Goal: Task Accomplishment & Management: Manage account settings

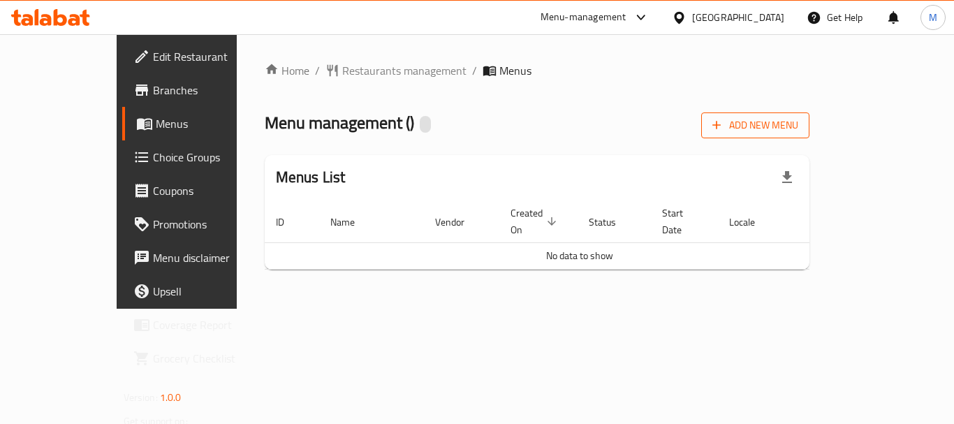
click at [798, 122] on span "Add New Menu" at bounding box center [755, 125] width 86 height 17
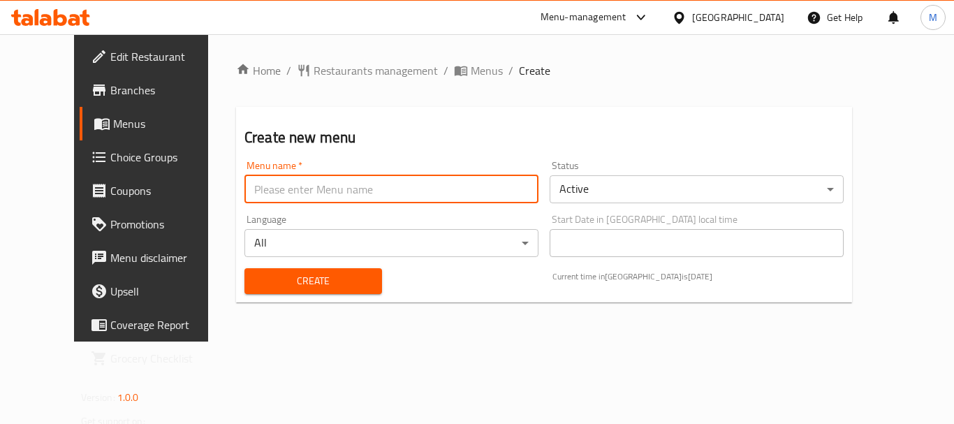
click at [379, 184] on input "text" at bounding box center [391, 189] width 294 height 28
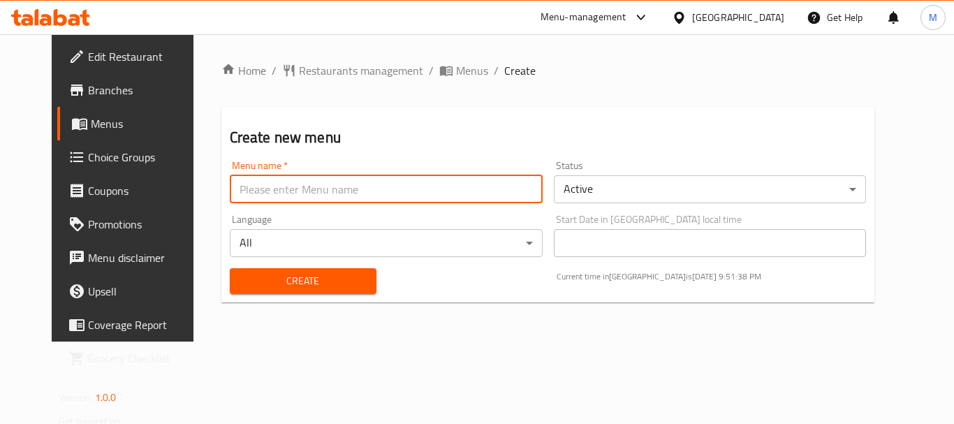
type input "Menu 1"
click at [314, 267] on div "Create" at bounding box center [302, 281] width 163 height 43
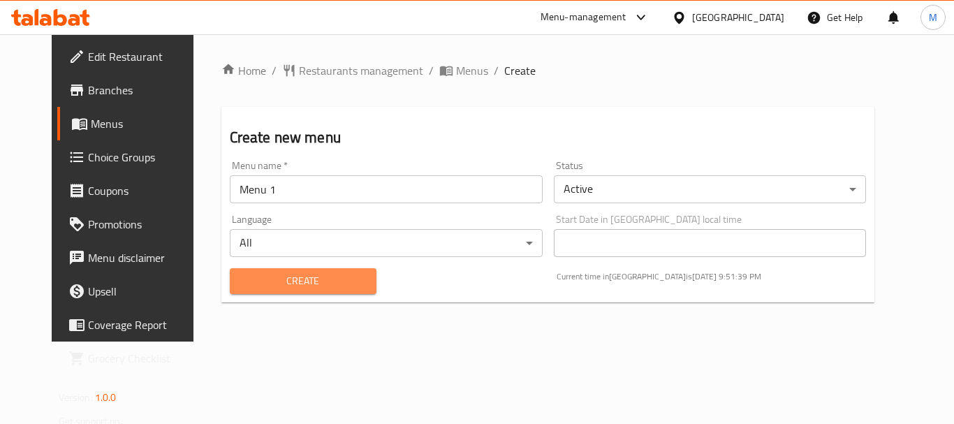
click at [322, 279] on span "Create" at bounding box center [303, 280] width 124 height 17
click at [840, 116] on div "Create new menu Menu name   * Menu 1 Menu name * Status Active ​ Language All ​…" at bounding box center [547, 204] width 653 height 195
click at [281, 277] on span "Create" at bounding box center [303, 280] width 124 height 17
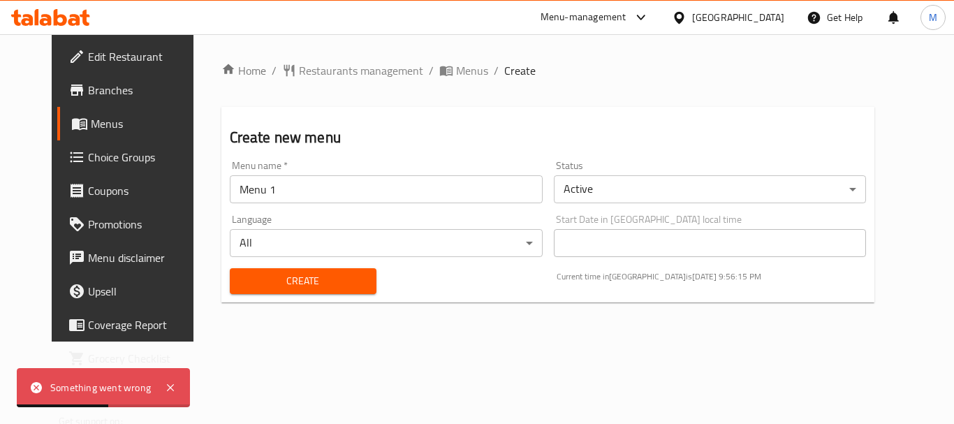
click at [276, 284] on span "Create" at bounding box center [303, 280] width 124 height 17
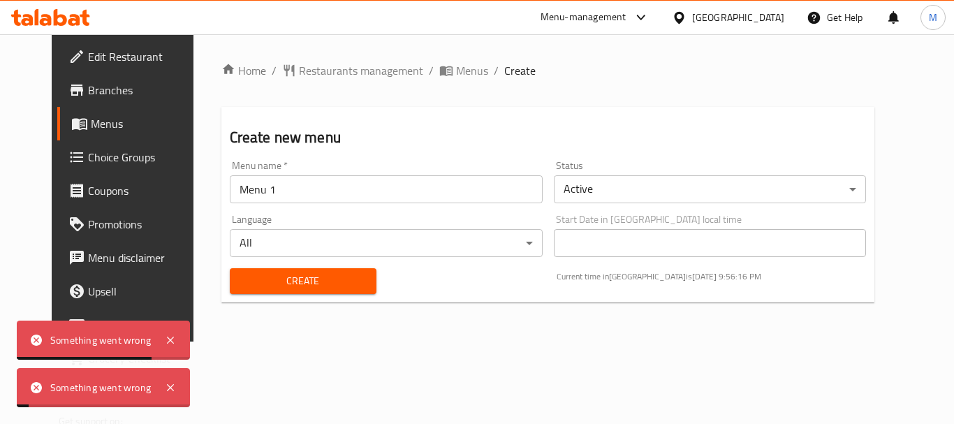
click at [276, 284] on span "Create" at bounding box center [303, 280] width 124 height 17
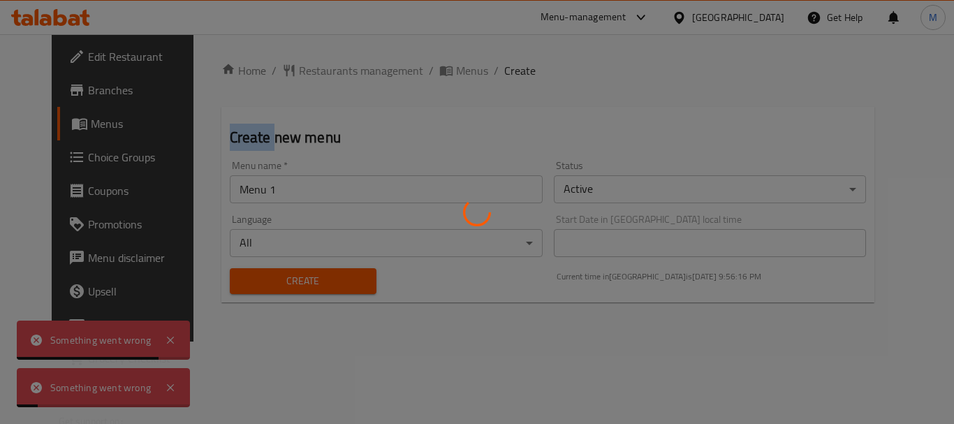
click at [276, 284] on div at bounding box center [477, 212] width 954 height 424
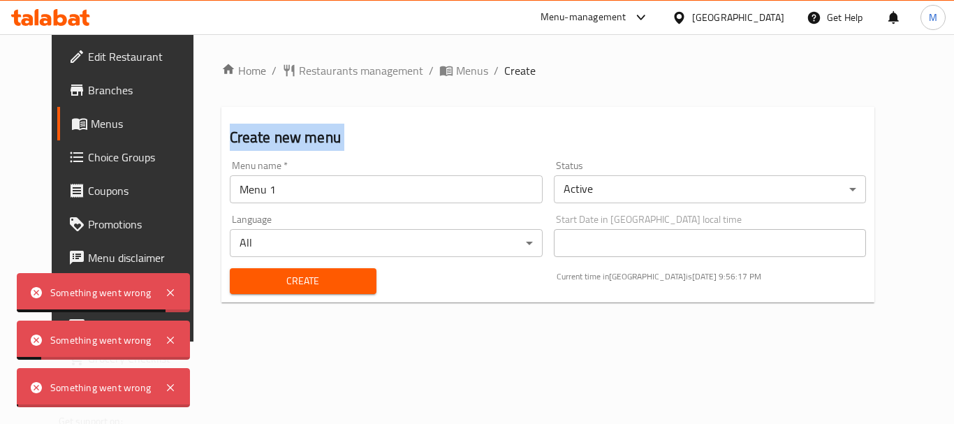
click at [276, 284] on div "Home / Restaurants management / Menus / Create Create new menu Menu name   * Me…" at bounding box center [547, 187] width 653 height 251
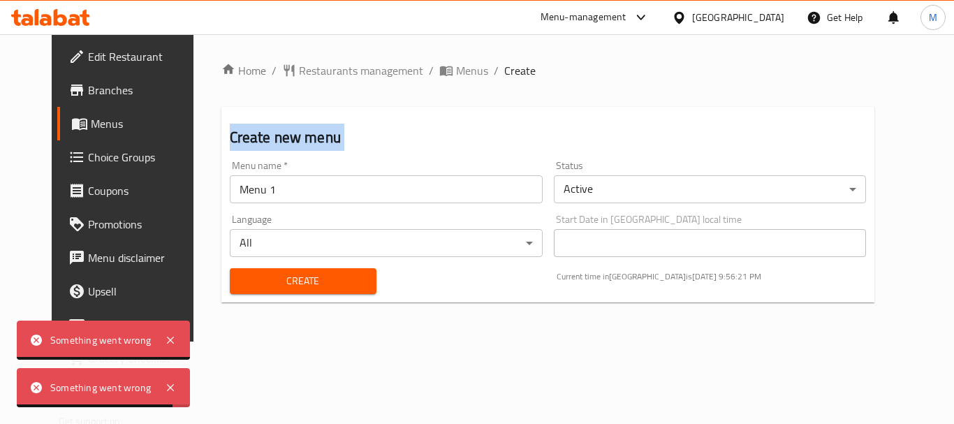
drag, startPoint x: 794, startPoint y: 117, endPoint x: 774, endPoint y: 128, distance: 23.1
click at [794, 117] on div "Create new menu Menu name   * Menu 1 Menu name * Status Active ​ Language All ​…" at bounding box center [547, 204] width 653 height 195
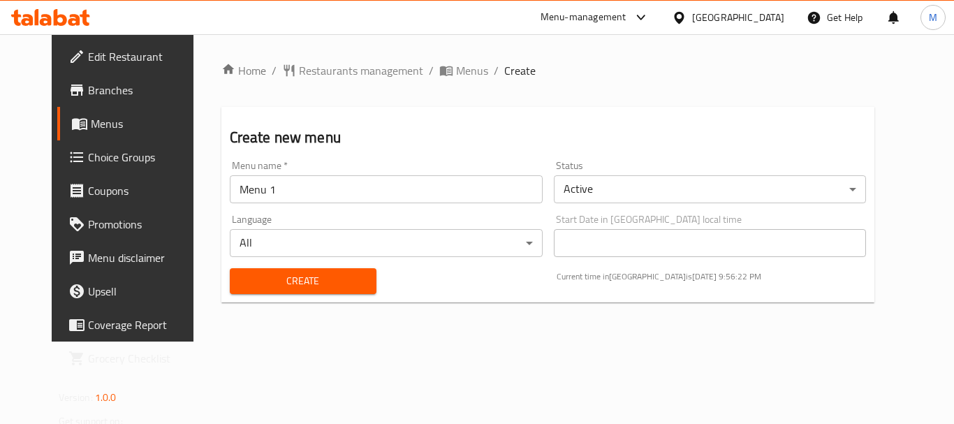
click at [289, 284] on span "Create" at bounding box center [303, 280] width 124 height 17
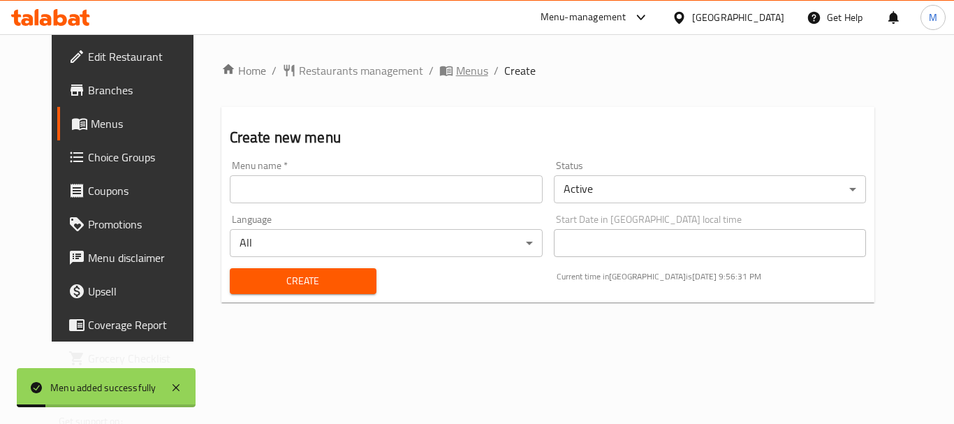
click at [456, 77] on span "Menus" at bounding box center [472, 70] width 32 height 17
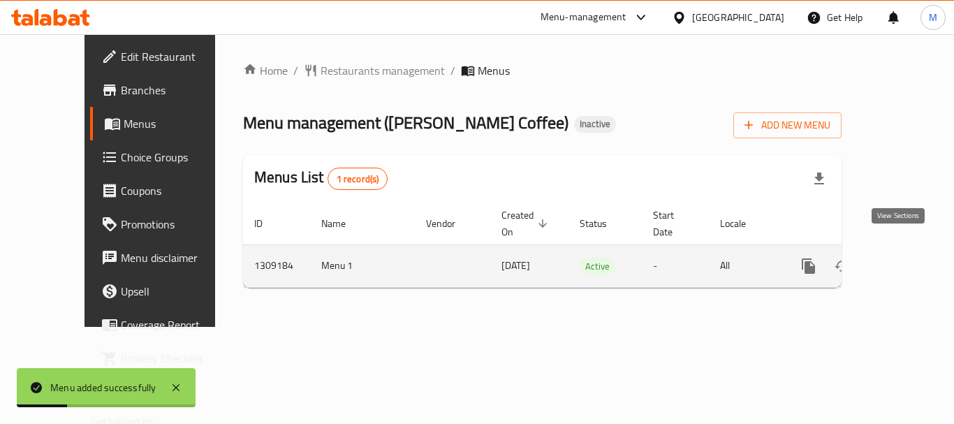
click at [901, 258] on icon "enhanced table" at bounding box center [909, 266] width 17 height 17
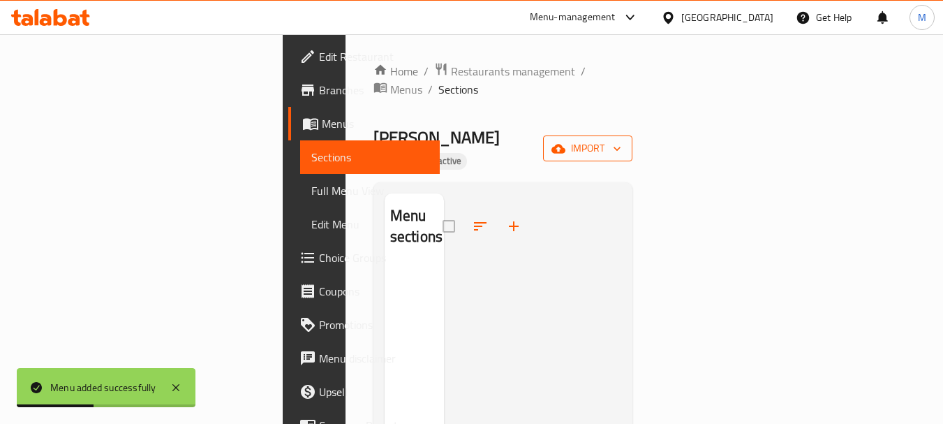
click at [565, 144] on icon "button" at bounding box center [558, 148] width 14 height 9
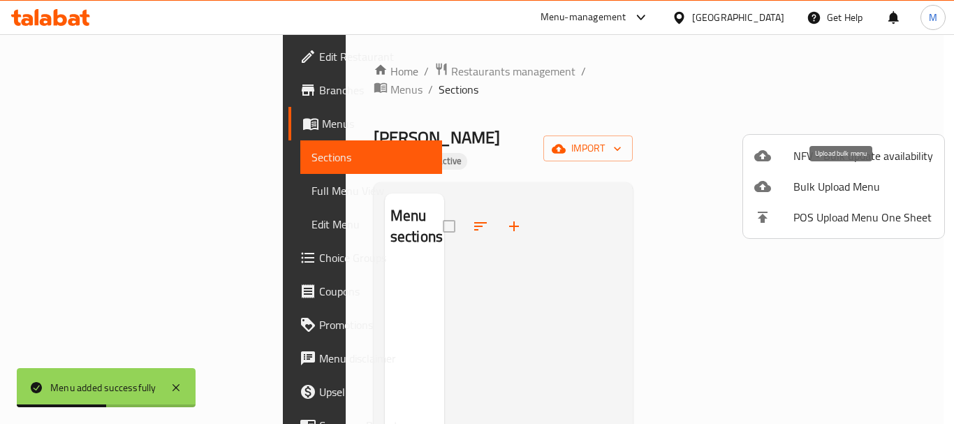
click at [785, 186] on div at bounding box center [773, 186] width 39 height 17
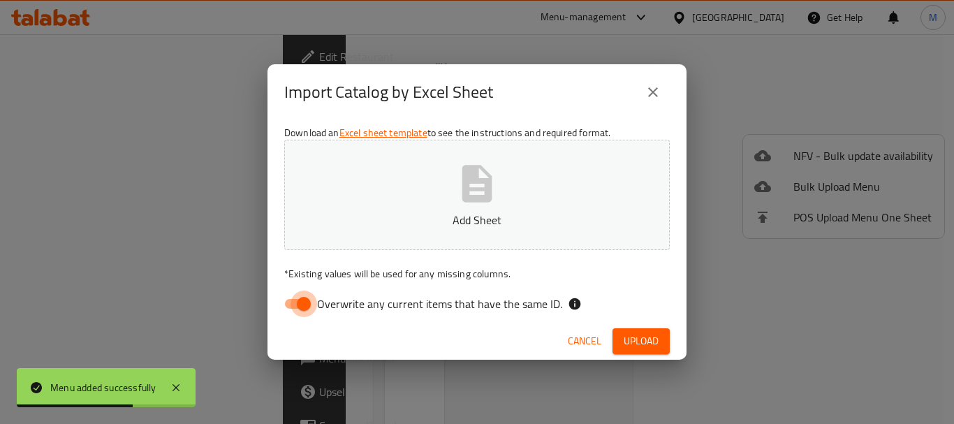
click at [312, 305] on input "Overwrite any current items that have the same ID." at bounding box center [304, 303] width 80 height 27
checkbox input "false"
click at [484, 208] on button "Add Sheet" at bounding box center [476, 195] width 385 height 110
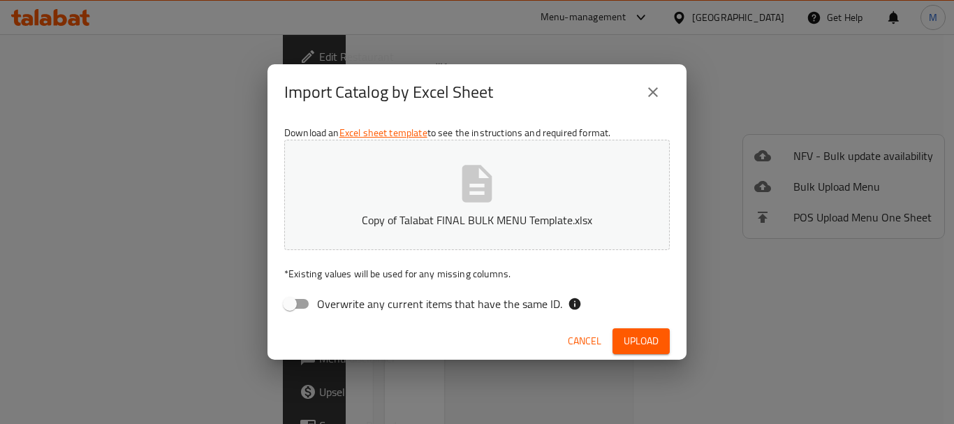
click at [632, 332] on span "Upload" at bounding box center [640, 340] width 35 height 17
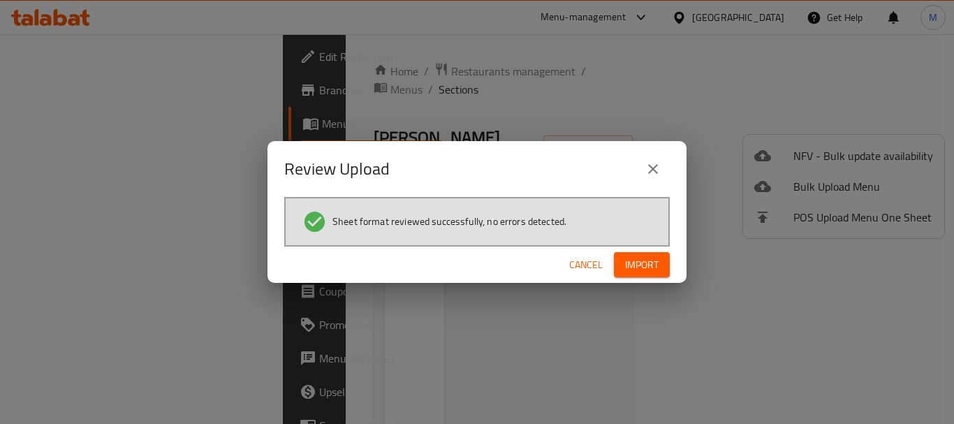
click at [641, 264] on span "Import" at bounding box center [642, 264] width 34 height 17
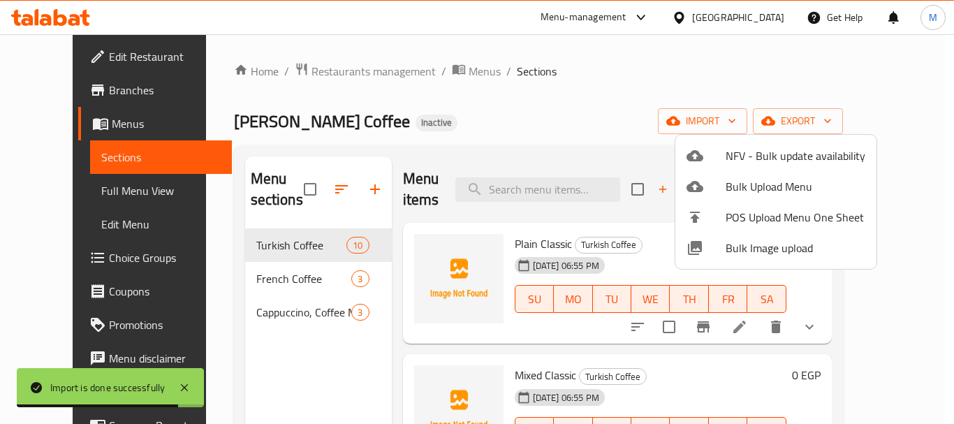
click at [491, 158] on div at bounding box center [477, 212] width 954 height 424
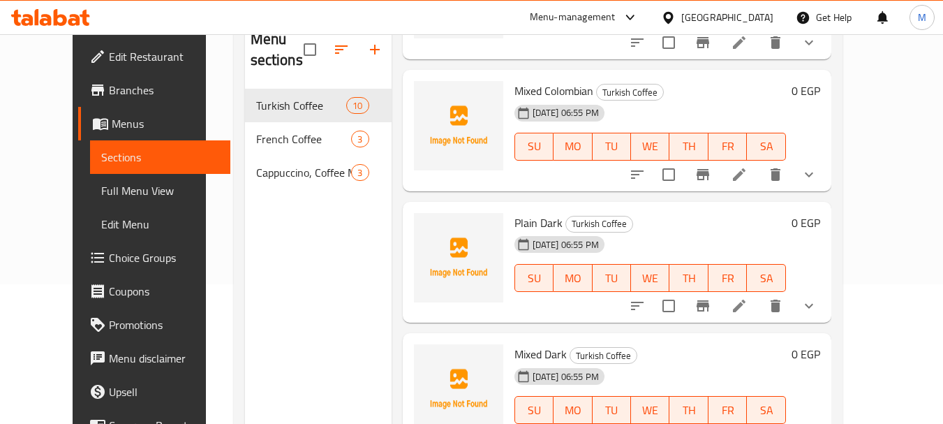
scroll to position [949, 0]
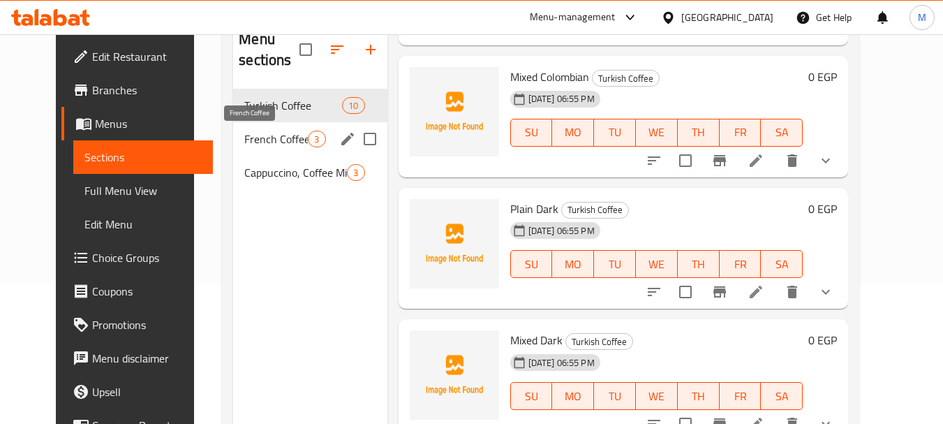
click at [260, 147] on span "French Coffee" at bounding box center [276, 139] width 64 height 17
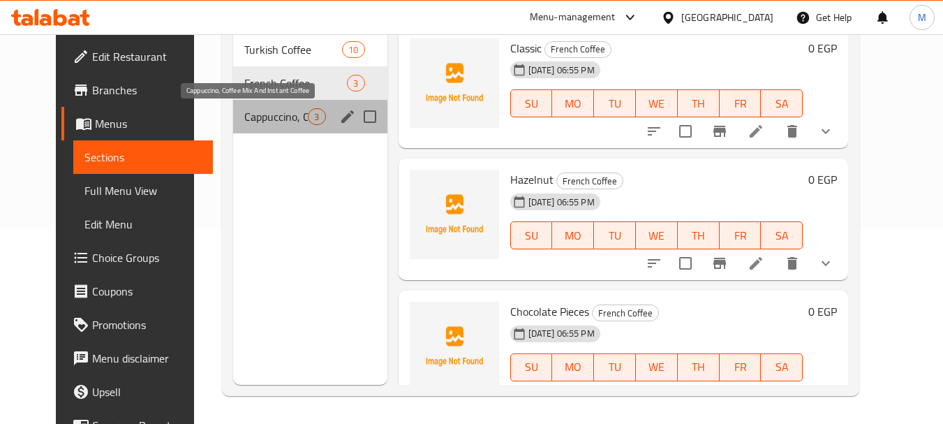
click at [244, 117] on span "Cappuccino, Coffee Mix And Instant Coffee" at bounding box center [276, 116] width 64 height 17
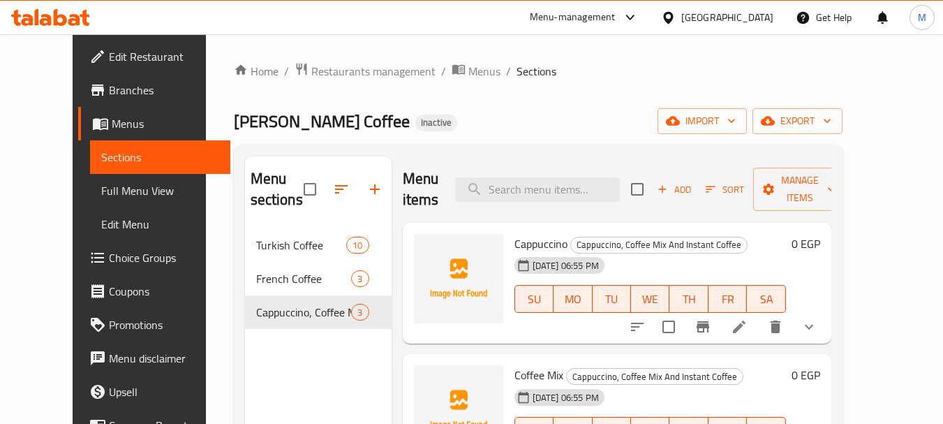
click at [563, 152] on div "Menu sections Turkish Coffee 10 French Coffee 3 Cappuccino, Coffee Mix And Inst…" at bounding box center [538, 368] width 609 height 446
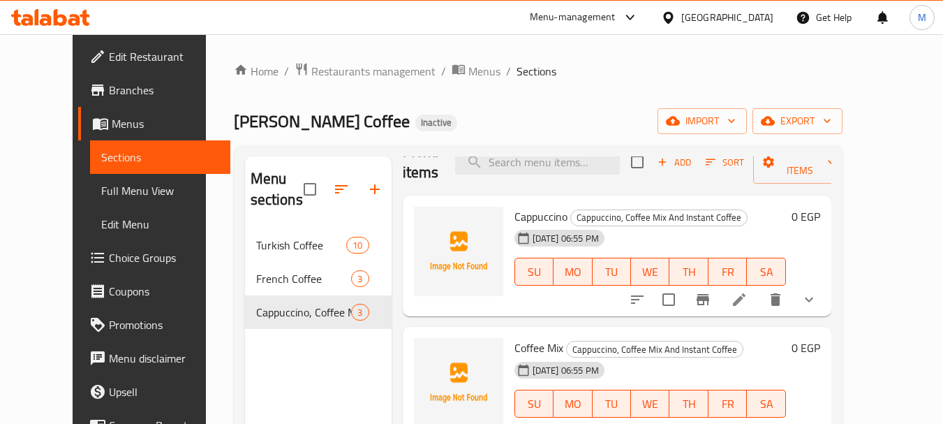
click at [420, 142] on div "Home / Restaurants management / Menus / Sections [PERSON_NAME] Coffee Inactive …" at bounding box center [538, 326] width 609 height 529
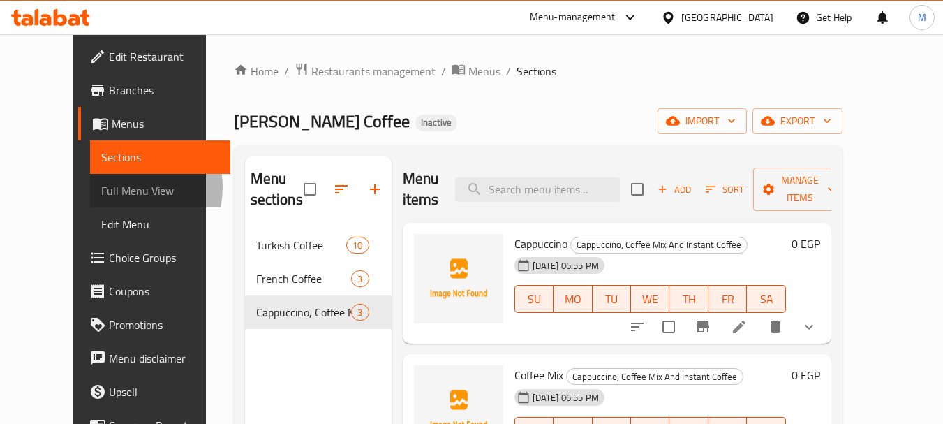
click at [101, 187] on span "Full Menu View" at bounding box center [160, 190] width 118 height 17
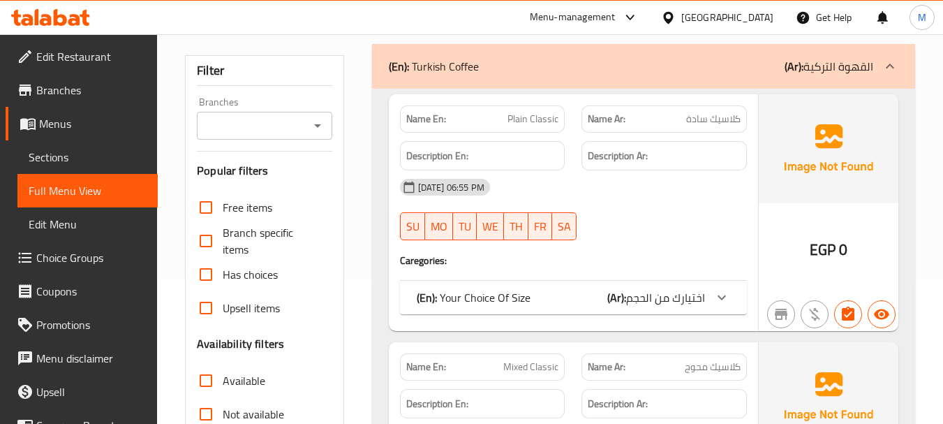
scroll to position [209, 0]
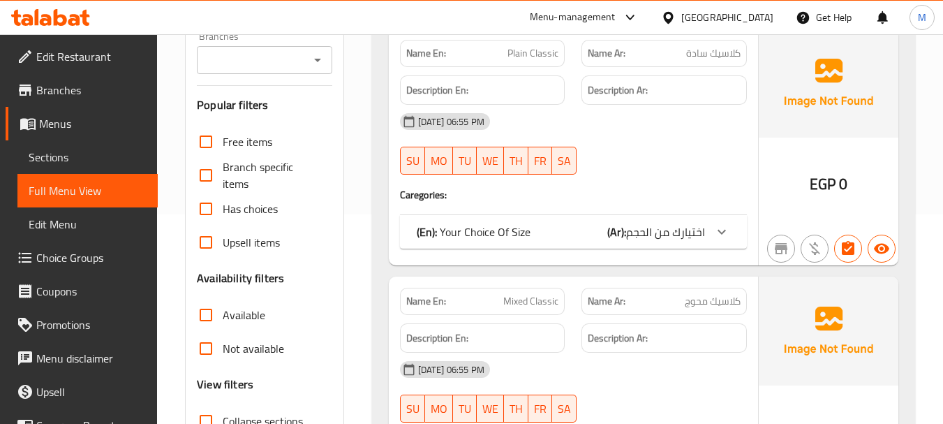
click at [721, 239] on icon at bounding box center [721, 231] width 17 height 17
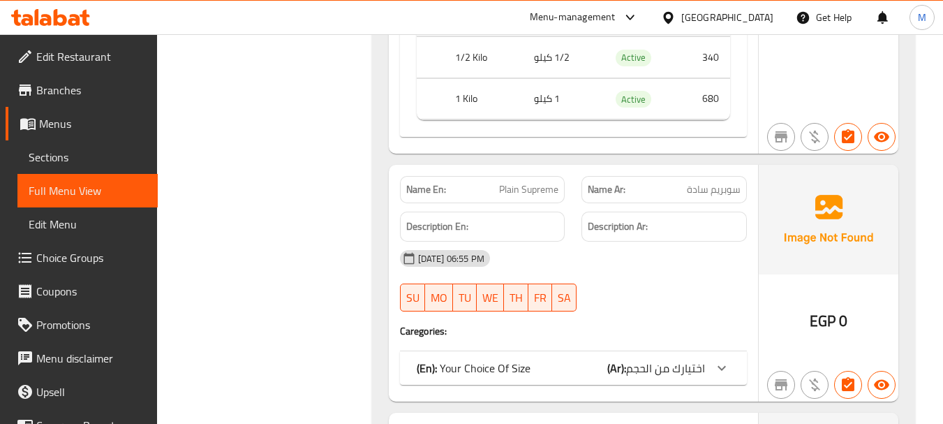
scroll to position [1187, 0]
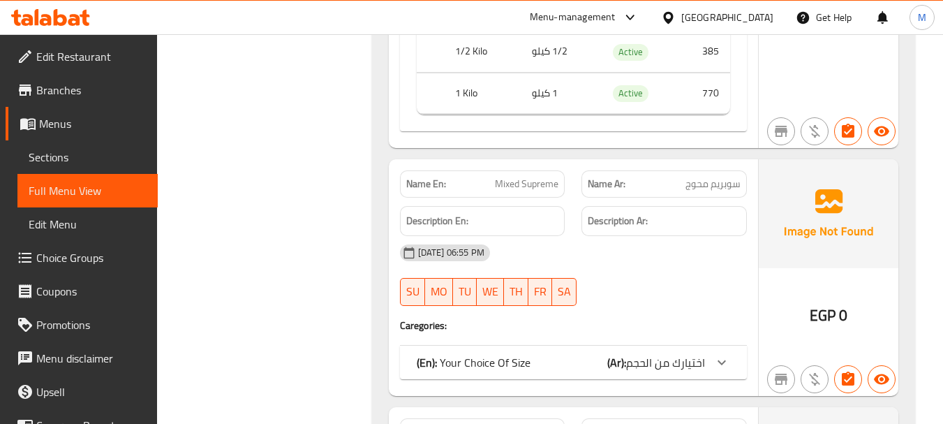
scroll to position [1606, 0]
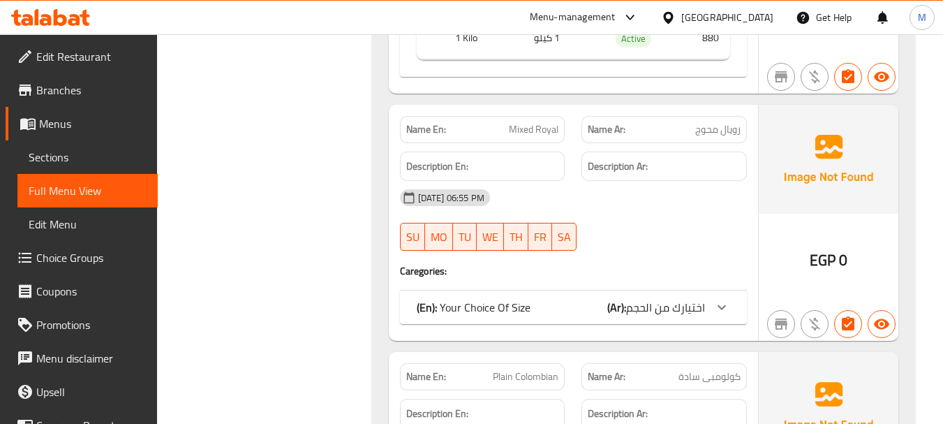
scroll to position [2583, 0]
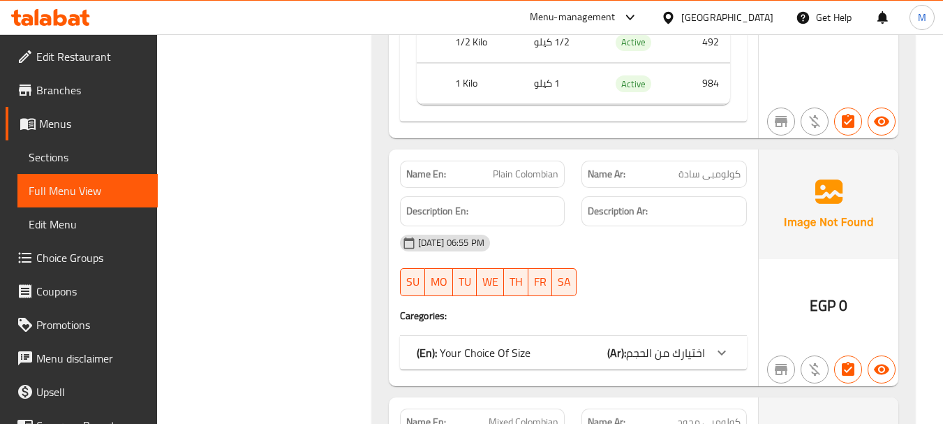
scroll to position [3141, 0]
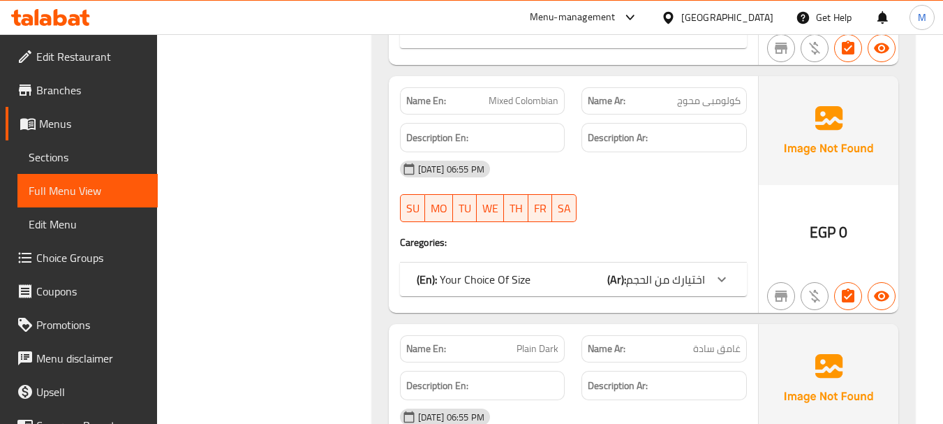
scroll to position [3700, 0]
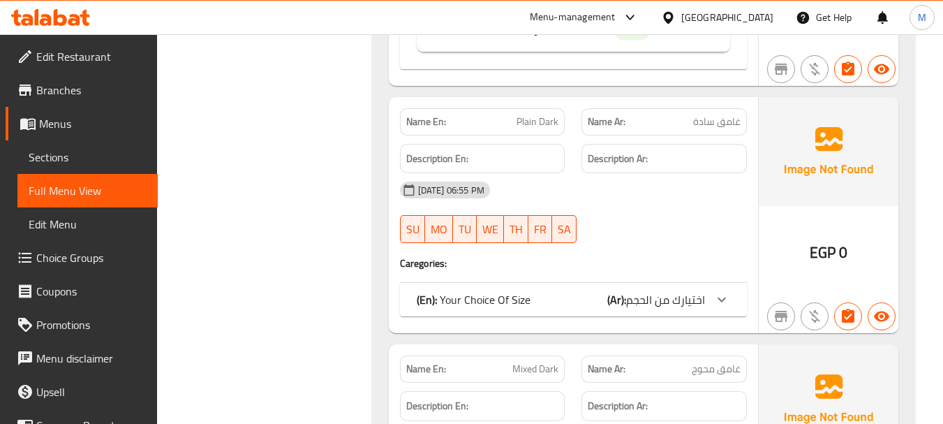
scroll to position [4049, 0]
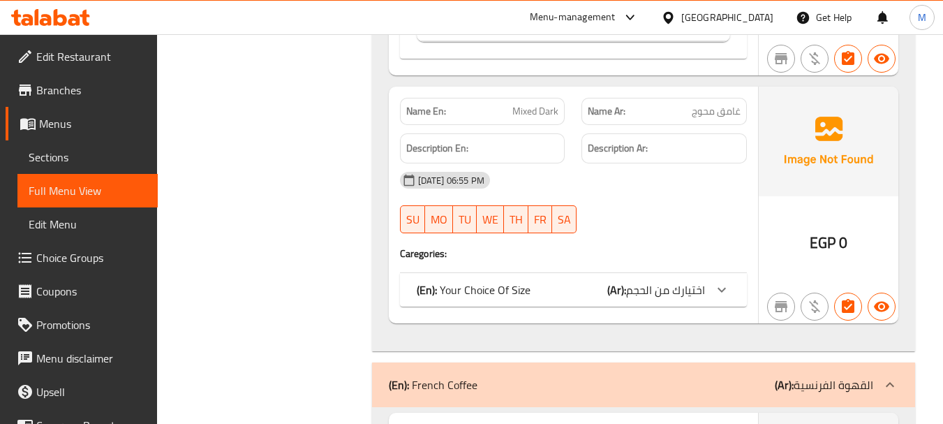
scroll to position [4607, 0]
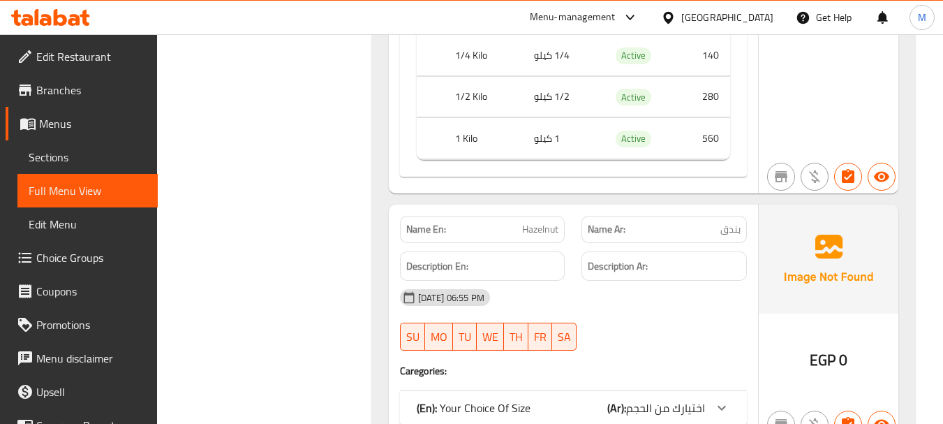
scroll to position [5585, 0]
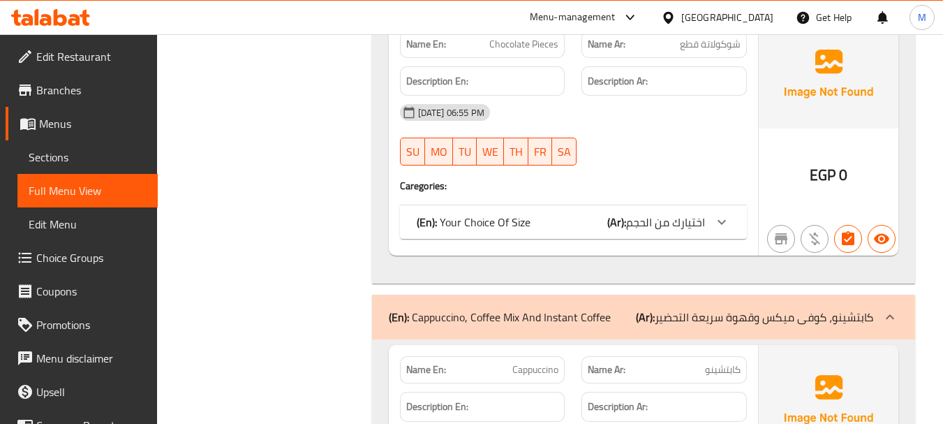
scroll to position [6143, 0]
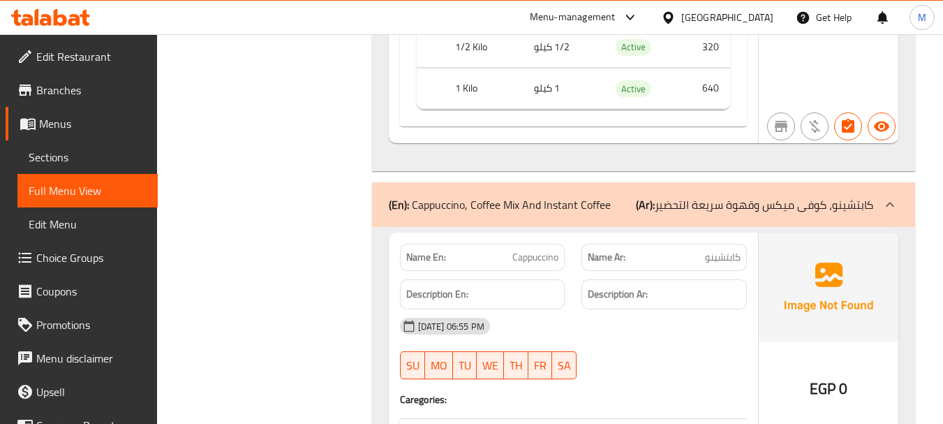
scroll to position [6632, 0]
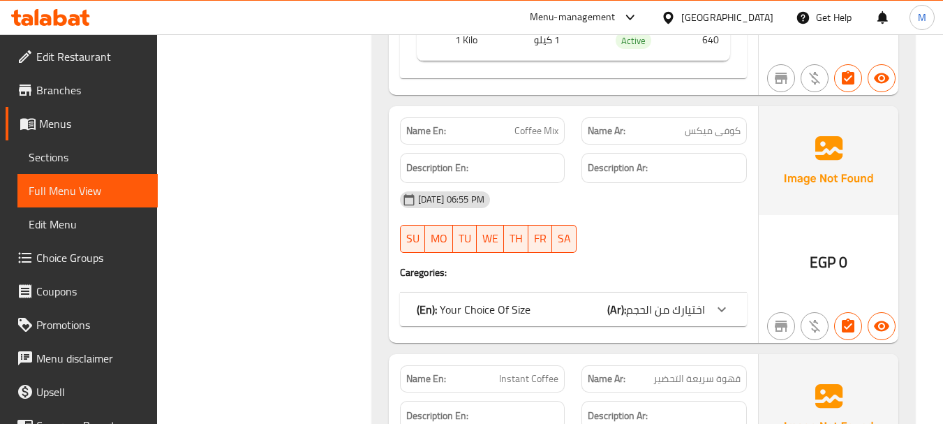
scroll to position [7120, 0]
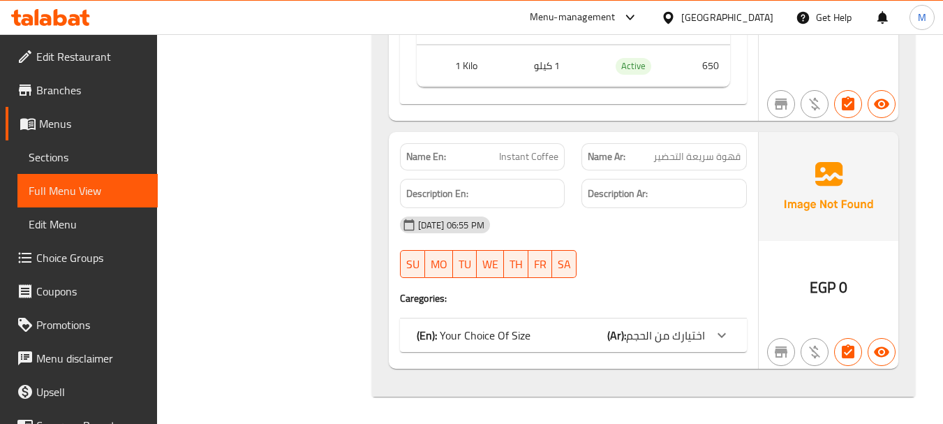
scroll to position [7569, 0]
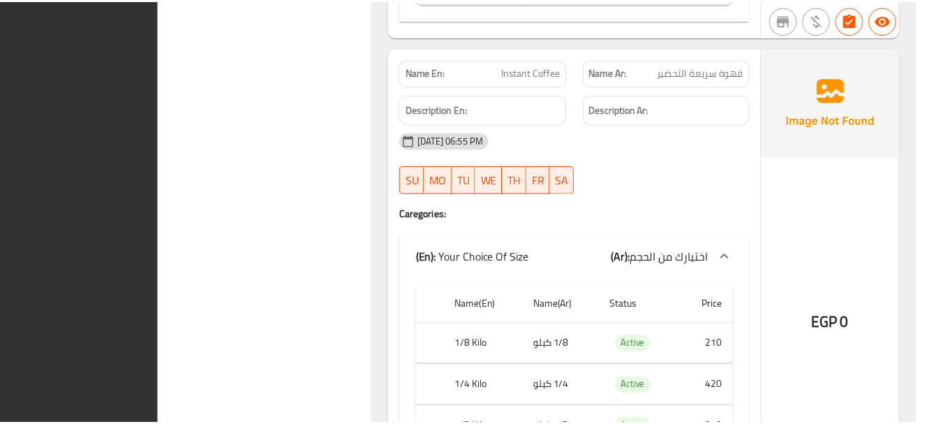
scroll to position [7809, 0]
